Goal: Information Seeking & Learning: Find specific page/section

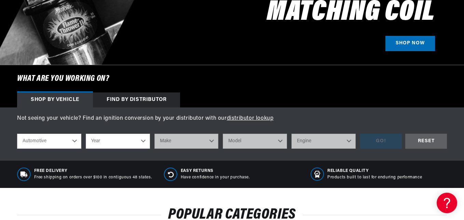
click at [62, 144] on select "Automotive Agricultural Industrial Marine Motorcycle" at bounding box center [49, 141] width 64 height 15
click at [17, 134] on select "Automotive Agricultural Industrial Marine Motorcycle" at bounding box center [49, 141] width 64 height 15
select select "Agricultural"
click at [114, 142] on select "Year [DATE] 1965 1964 1960 1959 1958 1957 1939 1938 1937" at bounding box center [118, 141] width 64 height 15
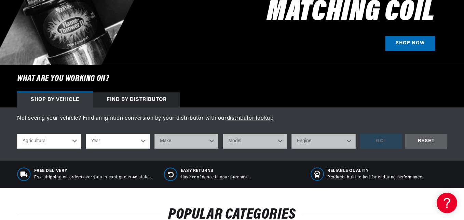
click at [101, 143] on select "Year [DATE] 1965 1964 1960 1959 1958 1957 1939 1938 1937" at bounding box center [118, 141] width 64 height 15
click at [159, 97] on div "Find by Distributor" at bounding box center [136, 100] width 87 height 15
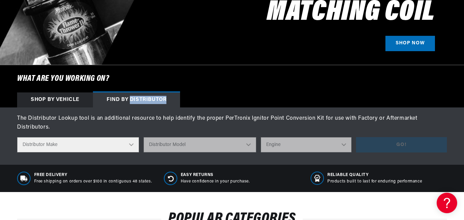
click at [159, 97] on div "Find by Distributor" at bounding box center [136, 100] width 87 height 15
click at [71, 143] on select "Distributor Make Accel [PERSON_NAME] Autolite Bosch Century Chrysler Clark Colt…" at bounding box center [78, 144] width 122 height 15
select select "IHC"
click at [17, 137] on select "Distributor Make Accel [PERSON_NAME] Autolite Bosch Century Chrysler Clark Colt…" at bounding box center [78, 144] width 122 height 15
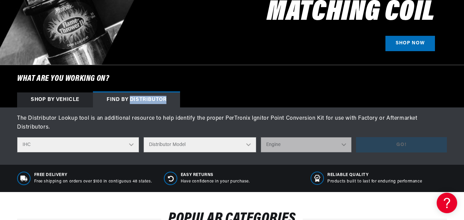
click at [173, 144] on select "Distributor Model 170105-C91 170216-C91 170344-C91 170345-C91 170571-C92 170770…" at bounding box center [199, 144] width 113 height 15
select select "380622-R91"
click at [33, 145] on select "Distributor Make Accel [PERSON_NAME] Autolite Bosch Century Chrysler Clark Colt…" at bounding box center [78, 144] width 122 height 15
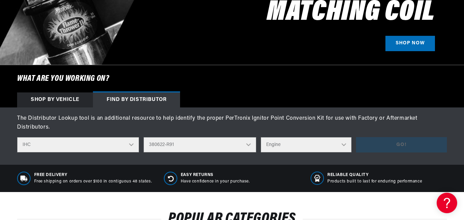
click at [183, 141] on select "Distributor Model 170105-C91 170216-C91 170344-C91 170345-C91 170571-C92 170770…" at bounding box center [199, 144] width 113 height 15
click at [70, 149] on select "Distributor Make Accel [PERSON_NAME] Autolite Bosch Century Chrysler Clark Colt…" at bounding box center [78, 144] width 122 height 15
select select "Colt"
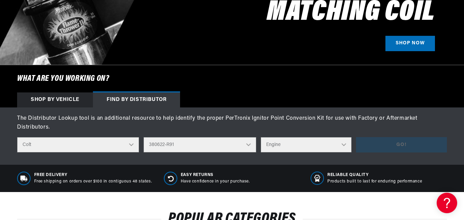
click at [17, 137] on select "Distributor Make Accel [PERSON_NAME] Autolite Bosch Century Chrysler Clark Colt…" at bounding box center [78, 144] width 122 height 15
select select
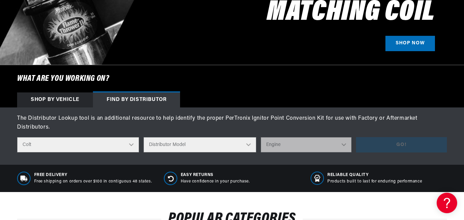
click at [173, 149] on select "Distributor Model FMD2C7 FMD2C7-B FMD427A FMD4C7" at bounding box center [199, 144] width 113 height 15
click at [112, 140] on select "Distributor Make Accel [PERSON_NAME] Autolite Bosch Century Chrysler Clark Colt…" at bounding box center [78, 144] width 122 height 15
click at [17, 137] on select "Distributor Make Accel [PERSON_NAME] Autolite Bosch Century Chrysler Clark Colt…" at bounding box center [78, 144] width 122 height 15
click at [183, 141] on select "Distributor Model 980902 981080 982320 107298 C91 491348-C91 IAD-4008 IAD-4012 …" at bounding box center [202, 144] width 126 height 15
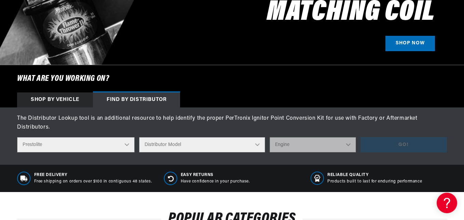
scroll to position [0, 402]
click at [167, 149] on select "Distributor Model 980902 981080 982320 107298 C91 491348-C91 IAD-4008 IAD-4012 …" at bounding box center [202, 144] width 126 height 15
click at [86, 146] on select "Distributor Make Accel [PERSON_NAME] Autolite Bosch Century Chrysler Clark Colt…" at bounding box center [75, 144] width 117 height 15
select select "IHC"
click at [17, 137] on select "Distributor Make Accel [PERSON_NAME] Autolite Bosch Century Chrysler Clark Colt…" at bounding box center [75, 144] width 117 height 15
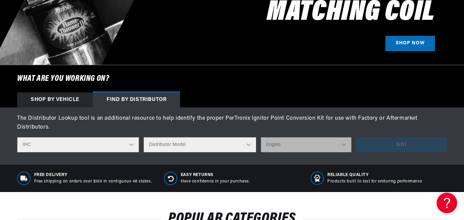
click at [189, 144] on select "Distributor Model 170105-C91 170216-C91 170344-C91 170345-C91 170571-C92 170770…" at bounding box center [199, 144] width 113 height 15
select select "353890-R1"
click at [144, 137] on select "Distributor Model 170105-C91 170216-C91 170344-C91 170345-C91 170571-C92 170770…" at bounding box center [199, 144] width 113 height 15
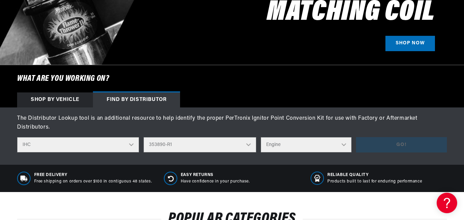
click at [295, 144] on select "Engine 4" at bounding box center [305, 144] width 91 height 15
select select "4"
click at [261, 137] on select "Engine 4" at bounding box center [305, 144] width 91 height 15
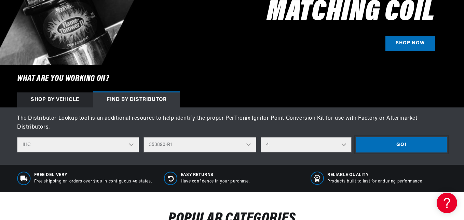
click at [373, 144] on button "Go!" at bounding box center [401, 144] width 91 height 15
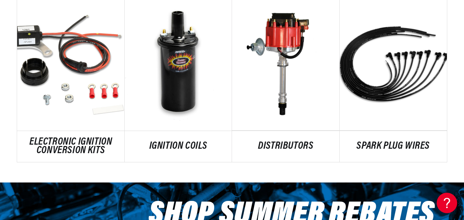
scroll to position [819, 0]
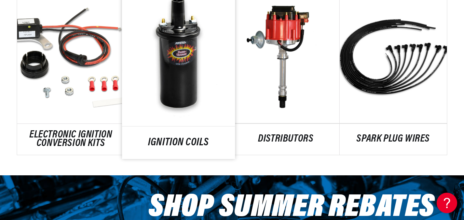
click at [209, 138] on link "IGNITION COILS" at bounding box center [178, 142] width 113 height 9
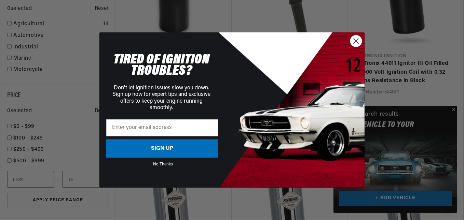
scroll to position [0, 806]
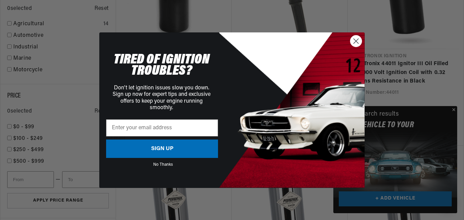
click at [358, 38] on circle "Close dialog" at bounding box center [356, 40] width 11 height 11
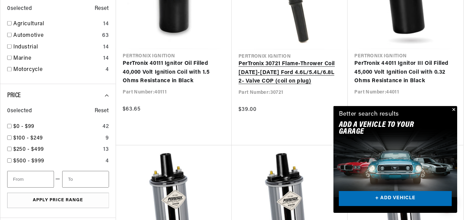
scroll to position [0, 804]
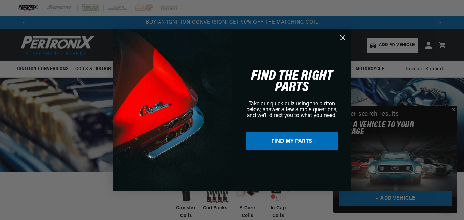
click at [452, 109] on div "Close dialog FIND THE RIGHT PARTS Take our quick quiz using the button below, a…" at bounding box center [232, 110] width 464 height 220
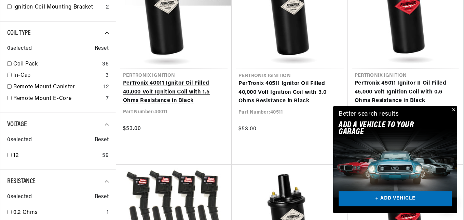
scroll to position [341, 0]
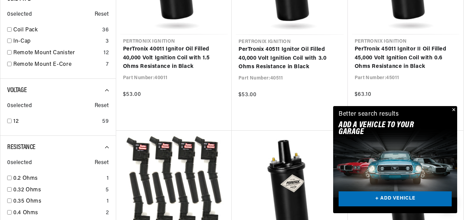
click at [454, 109] on button "Close" at bounding box center [453, 110] width 8 height 8
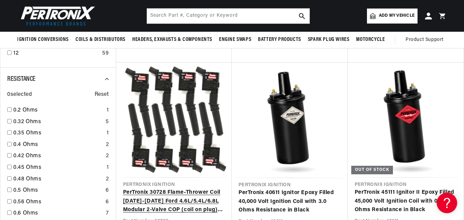
scroll to position [307, 0]
